Goal: Contribute content

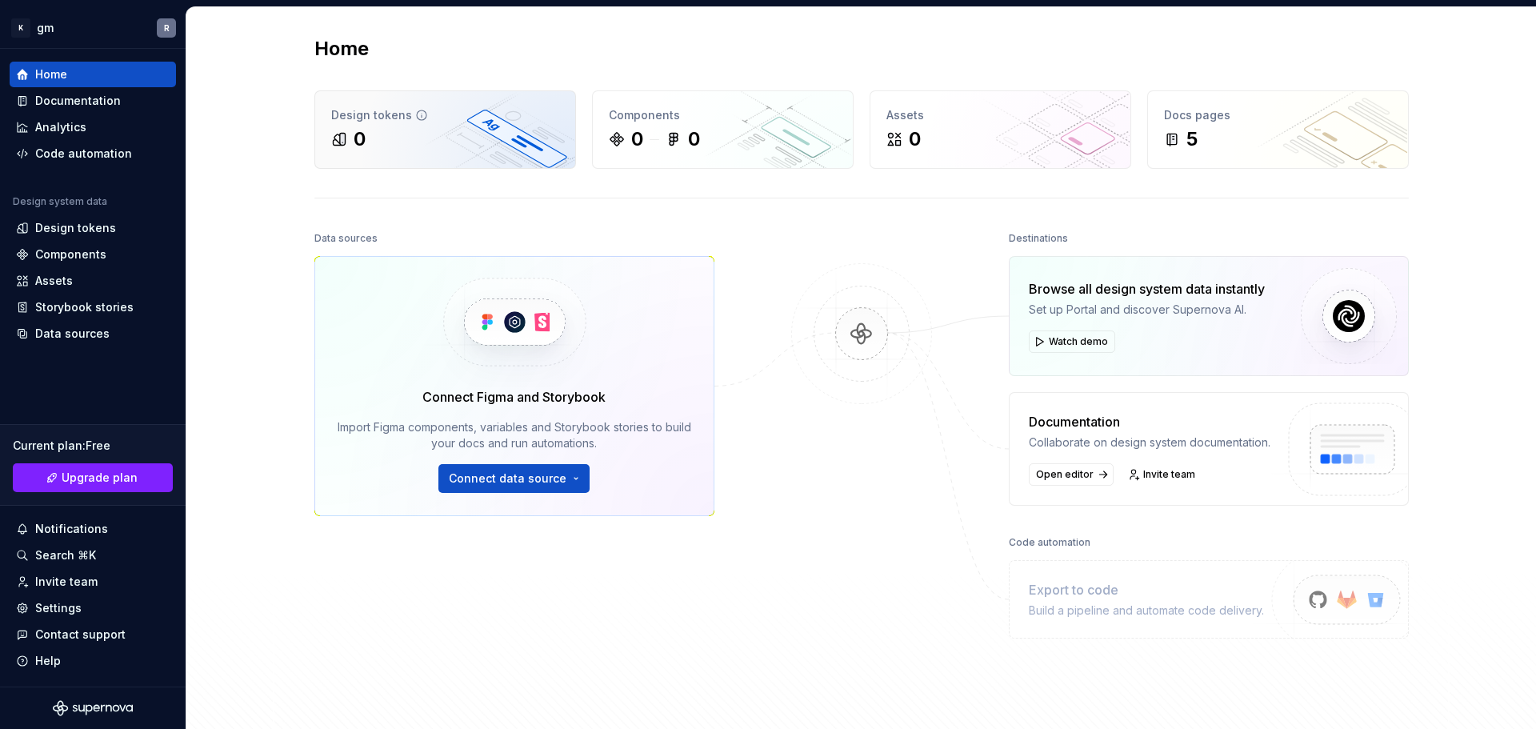
click at [437, 112] on div "Design tokens" at bounding box center [445, 115] width 228 height 16
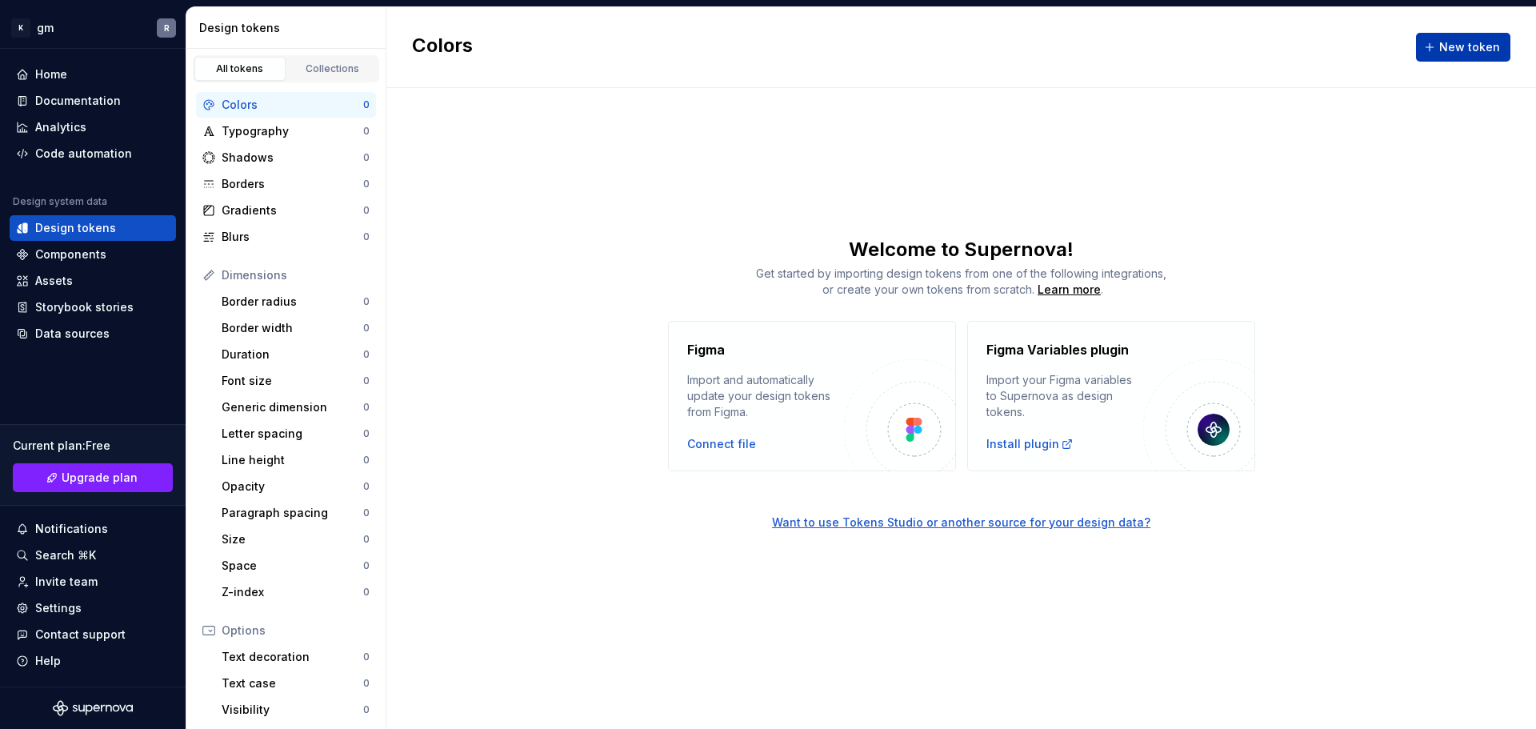
click at [1448, 38] on button "New token" at bounding box center [1463, 47] width 94 height 29
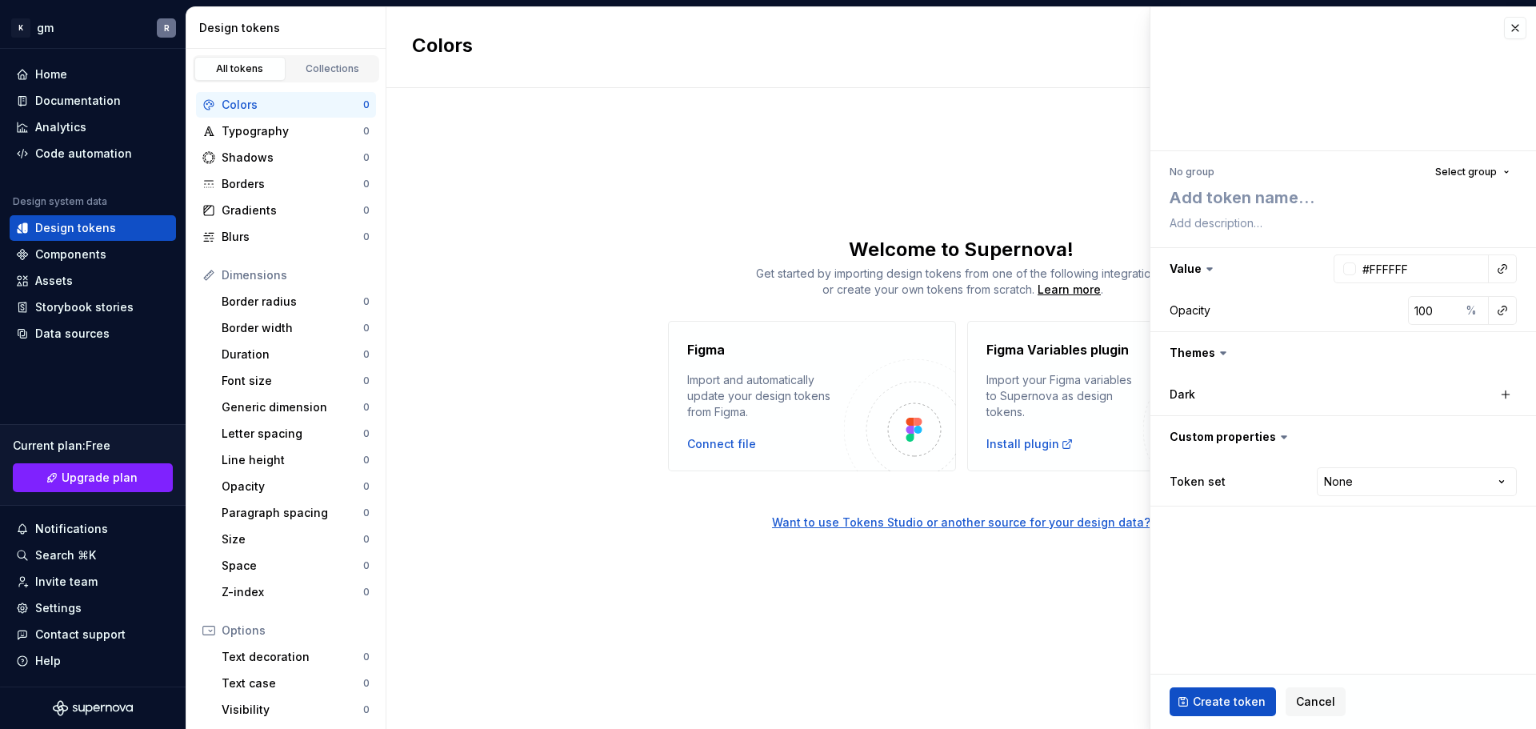
type textarea "*"
click at [1009, 610] on div "Colors New token Welcome to Supernova! Get started by importing design tokens f…" at bounding box center [960, 367] width 1149 height 721
click at [1305, 702] on span "Cancel" at bounding box center [1315, 701] width 39 height 16
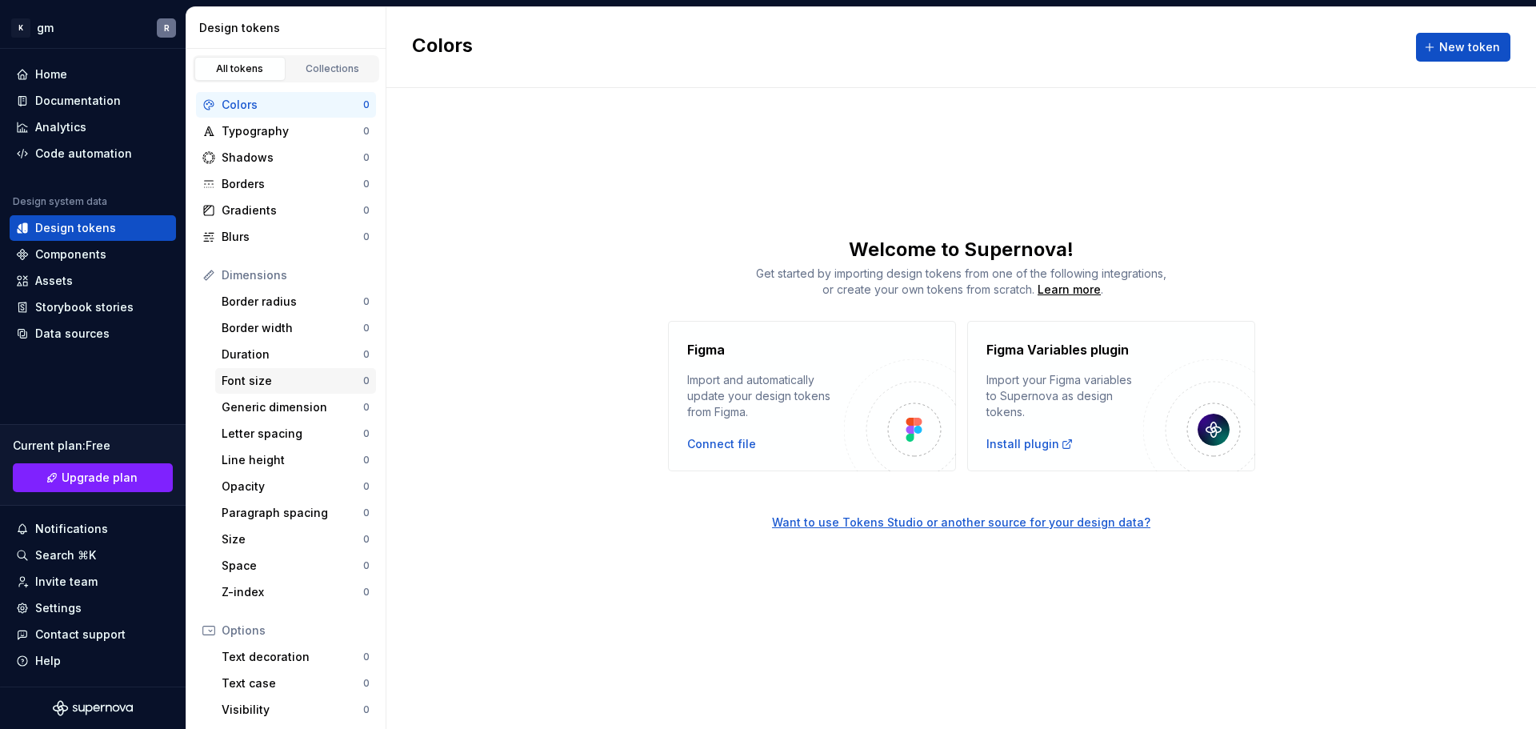
click at [258, 373] on div "Font size" at bounding box center [293, 381] width 142 height 16
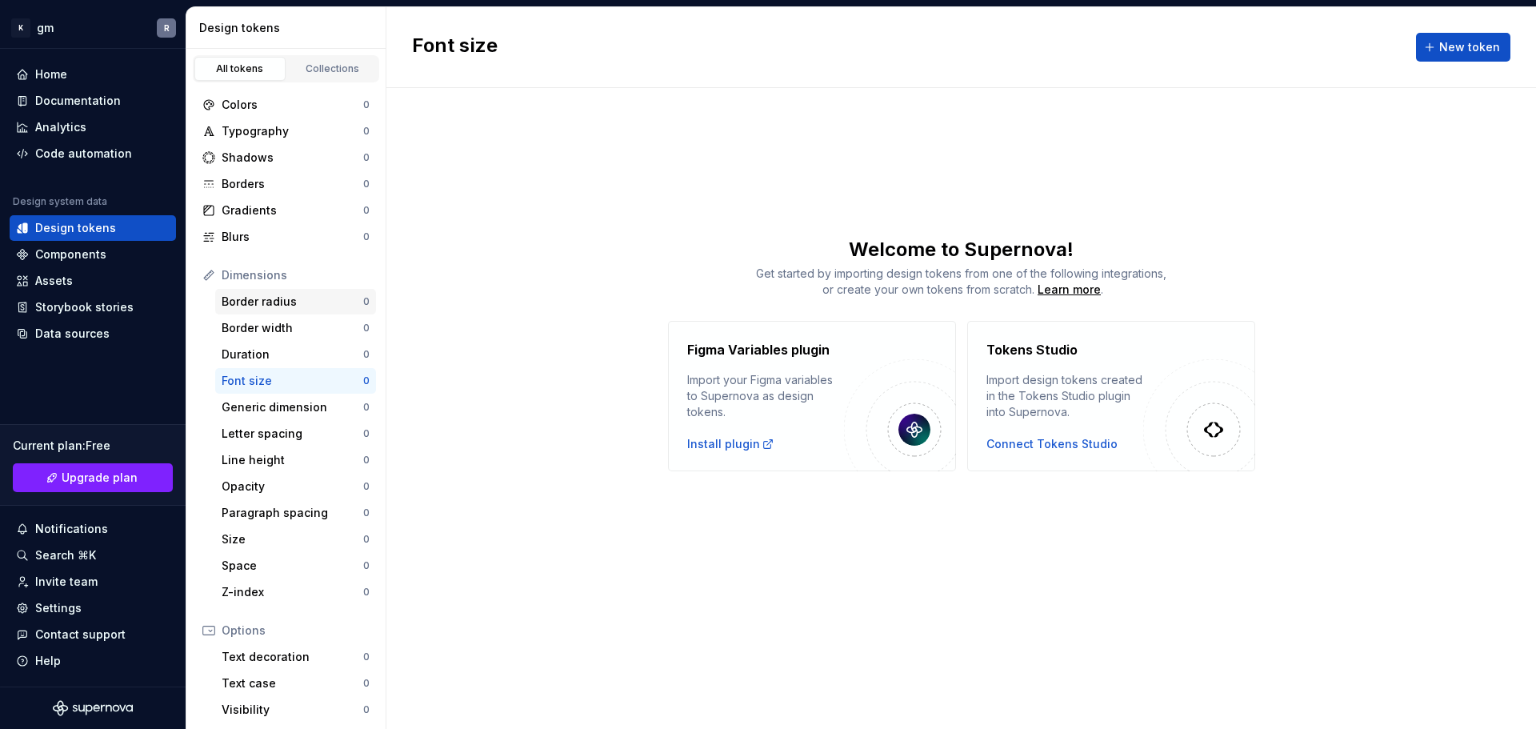
click at [261, 305] on div "Border radius" at bounding box center [293, 302] width 142 height 16
